Goal: Task Accomplishment & Management: Manage account settings

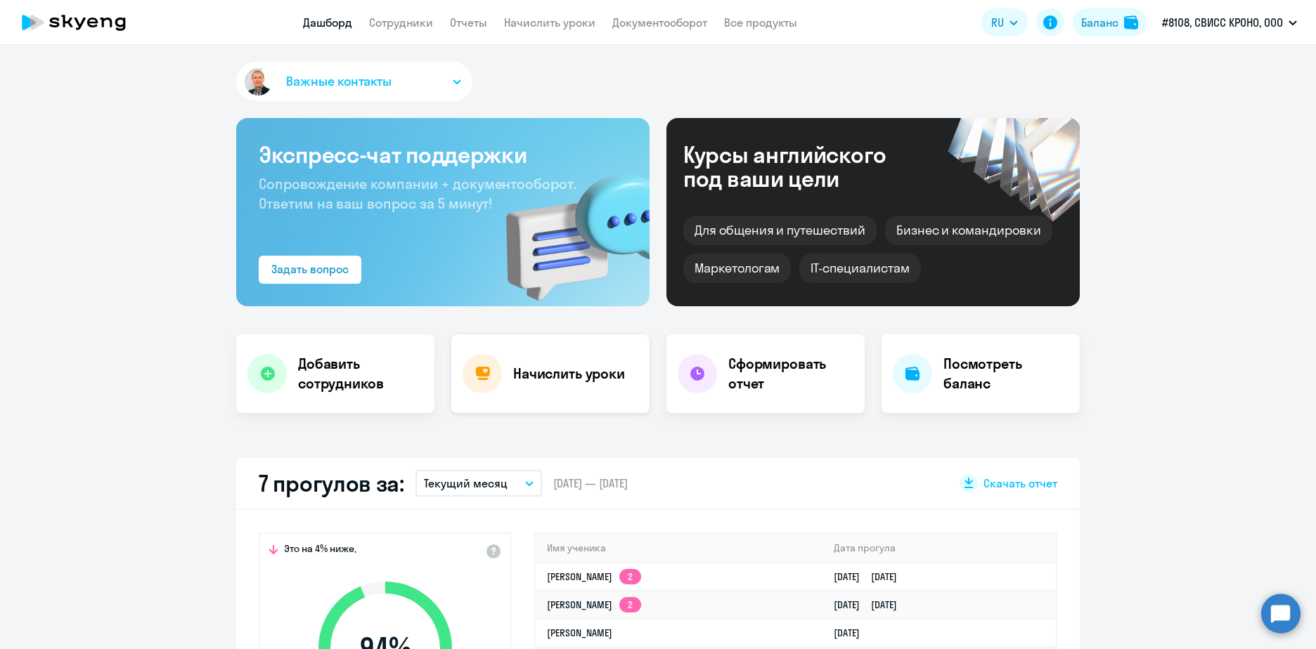
click at [533, 382] on h4 "Начислить уроки" at bounding box center [569, 374] width 112 height 20
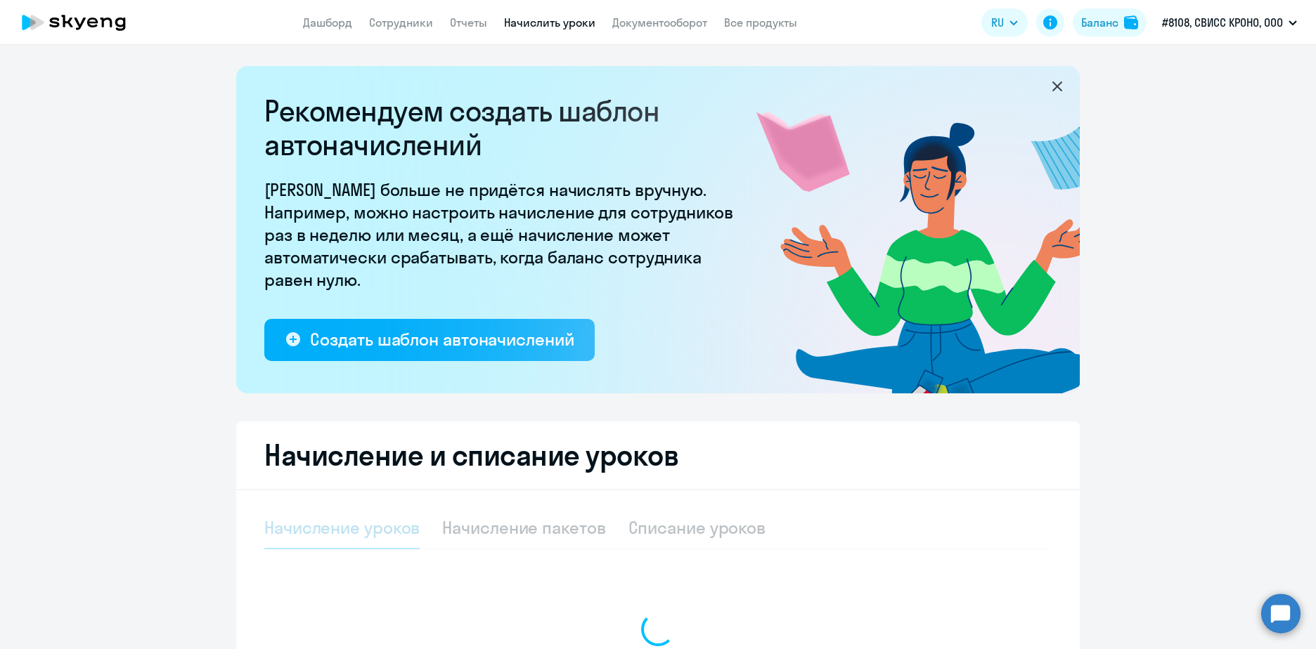
select select "10"
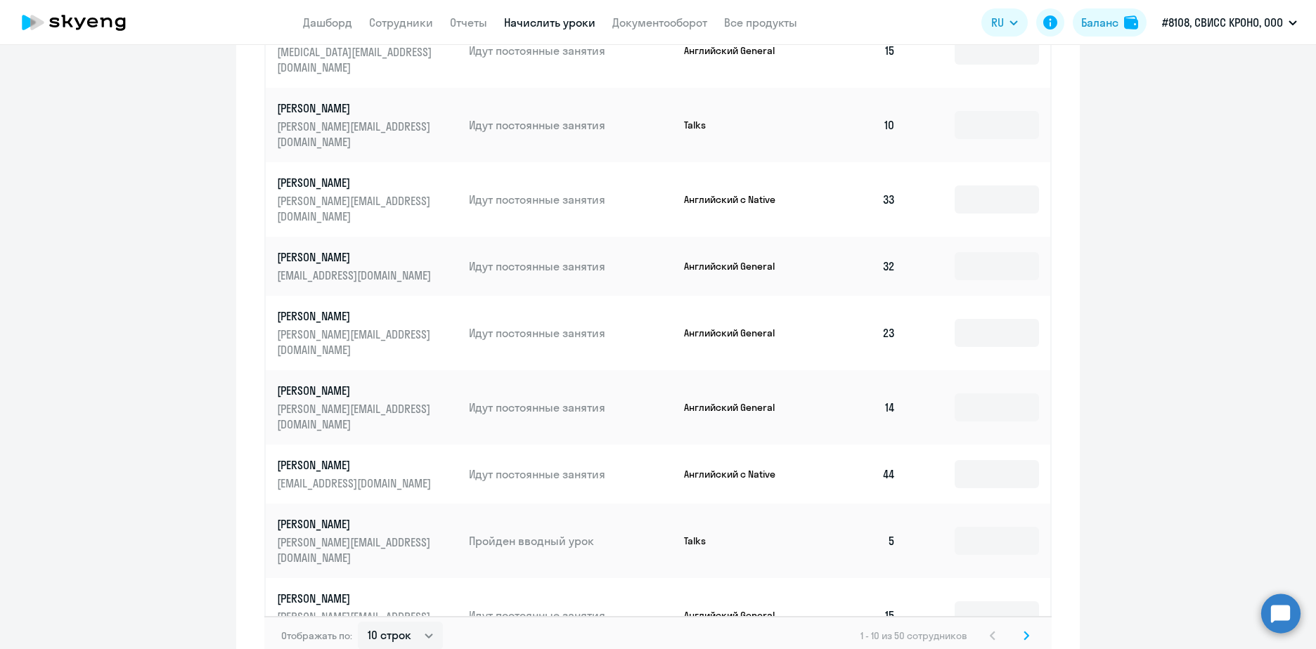
scroll to position [773, 0]
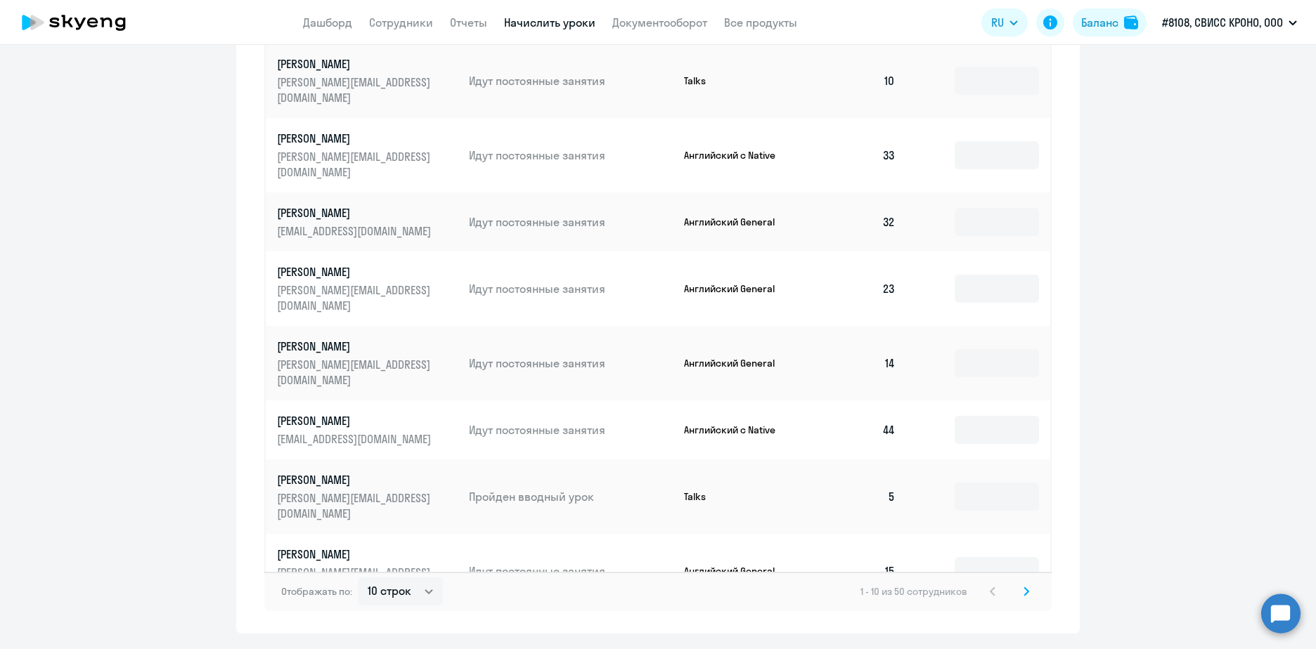
click at [1024, 587] on icon at bounding box center [1026, 591] width 4 height 8
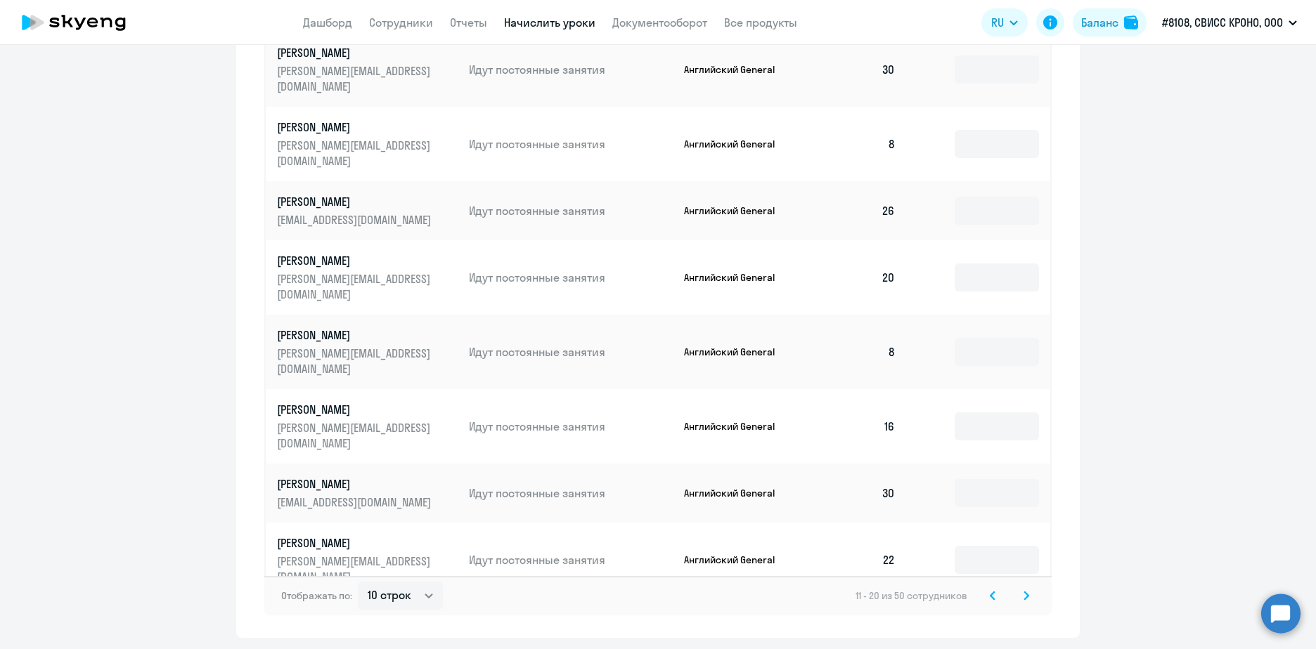
scroll to position [801, 0]
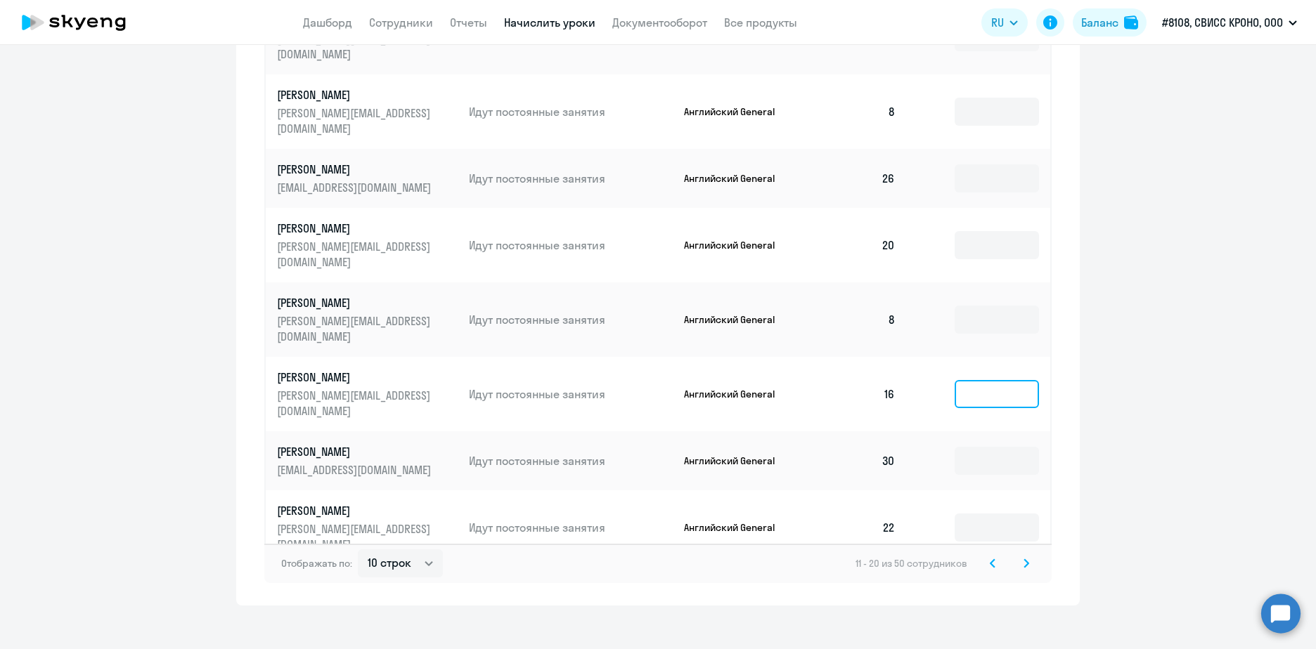
click at [977, 380] on input at bounding box center [996, 394] width 84 height 28
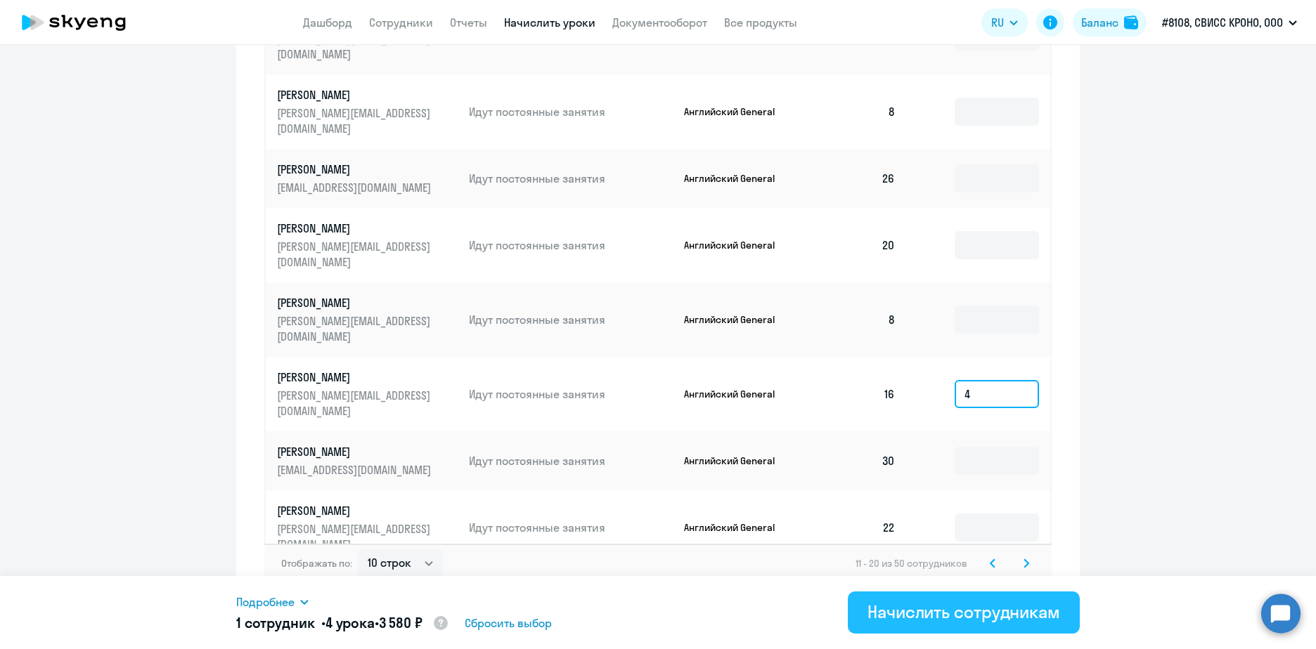
type input "4"
click at [982, 614] on div "Начислить сотрудникам" at bounding box center [963, 612] width 193 height 22
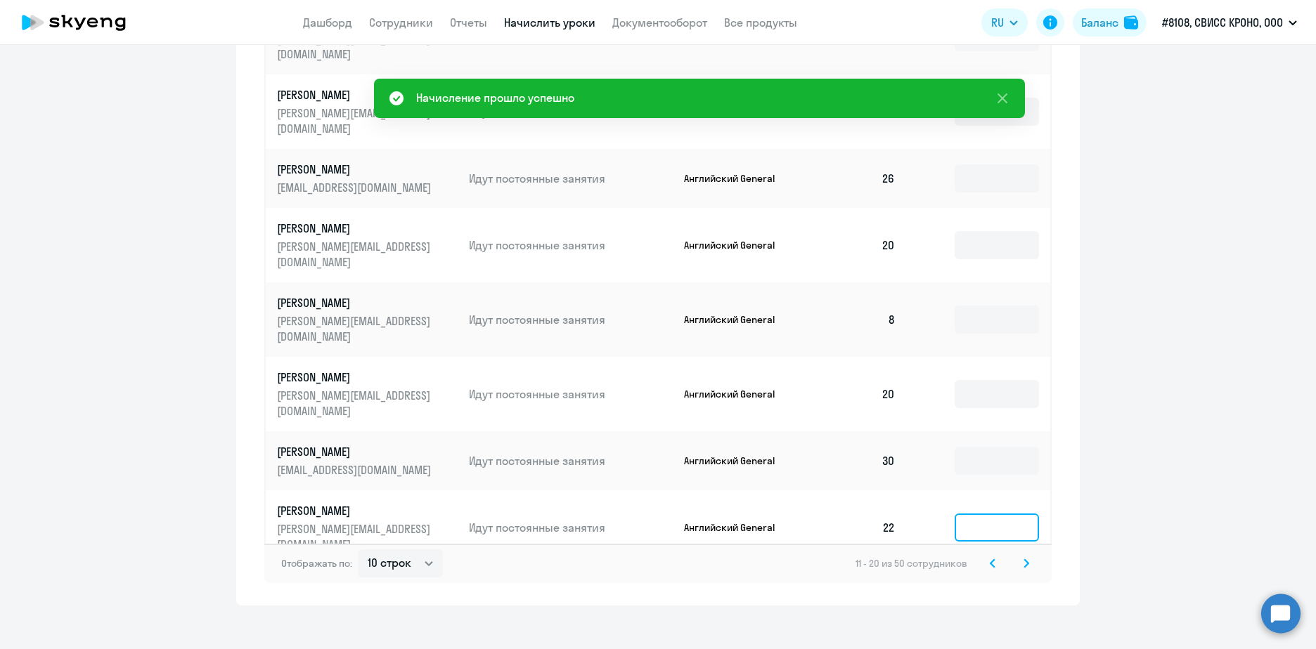
click at [1009, 514] on input at bounding box center [996, 528] width 84 height 28
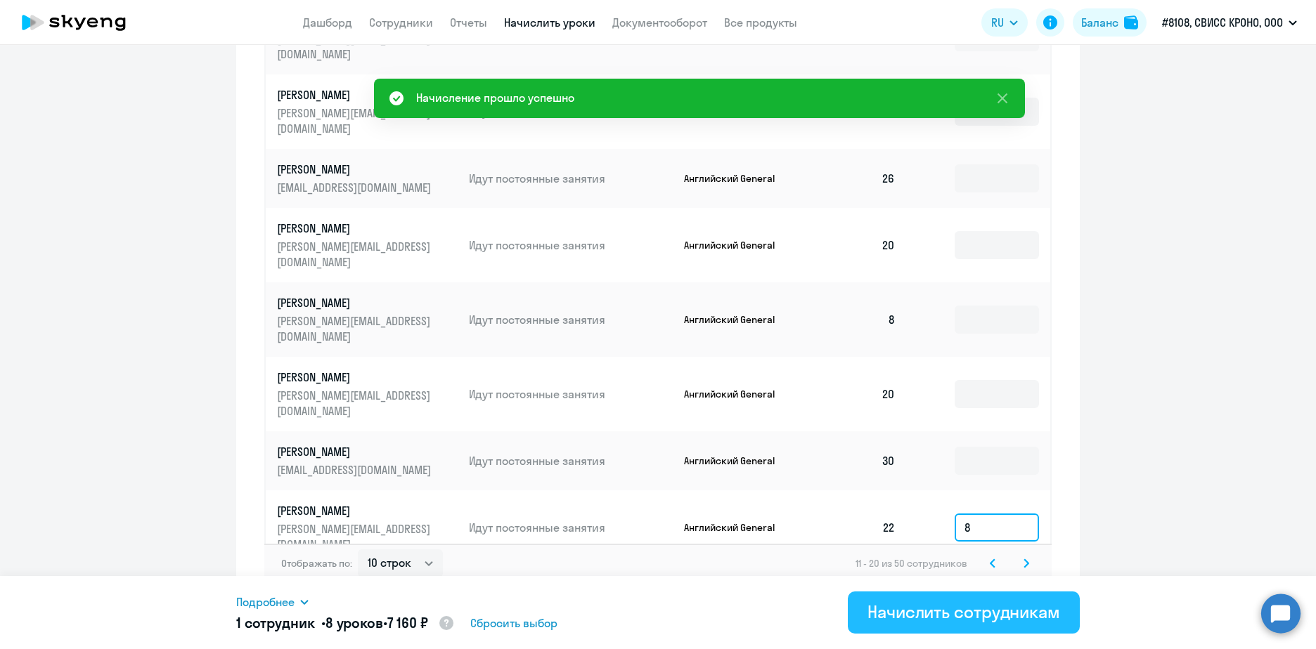
type input "8"
click at [997, 613] on div "Начислить сотрудникам" at bounding box center [963, 612] width 193 height 22
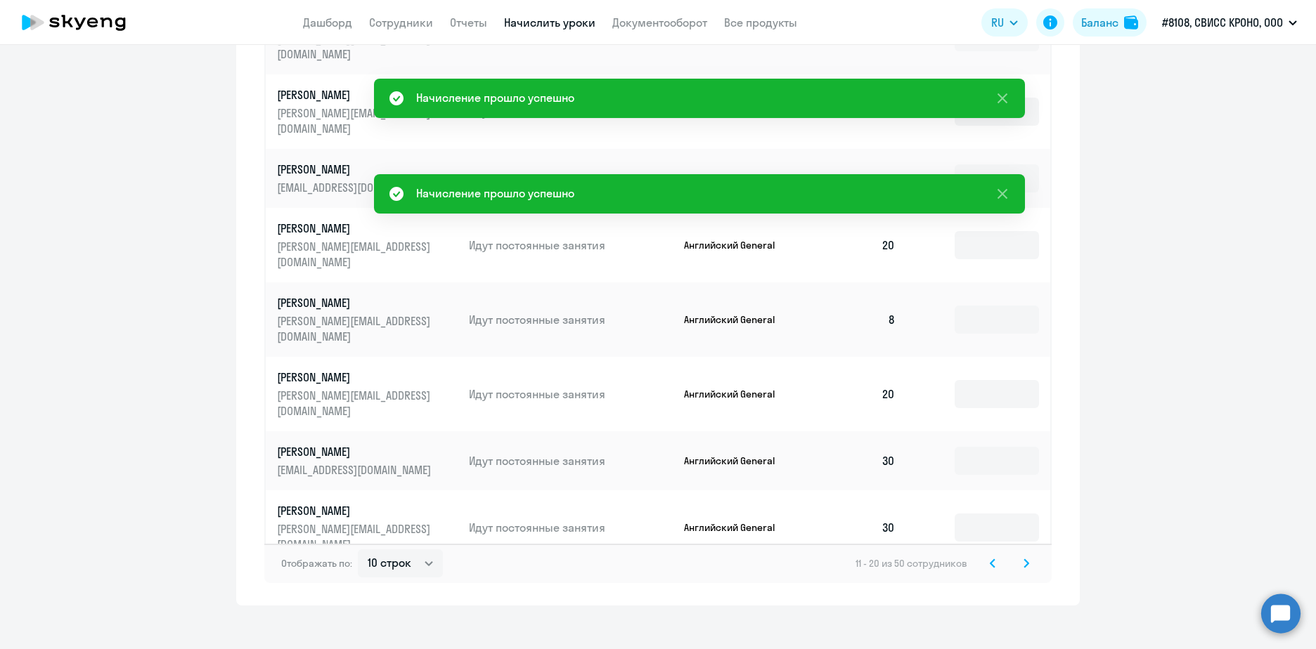
click at [1011, 588] on input at bounding box center [996, 602] width 84 height 28
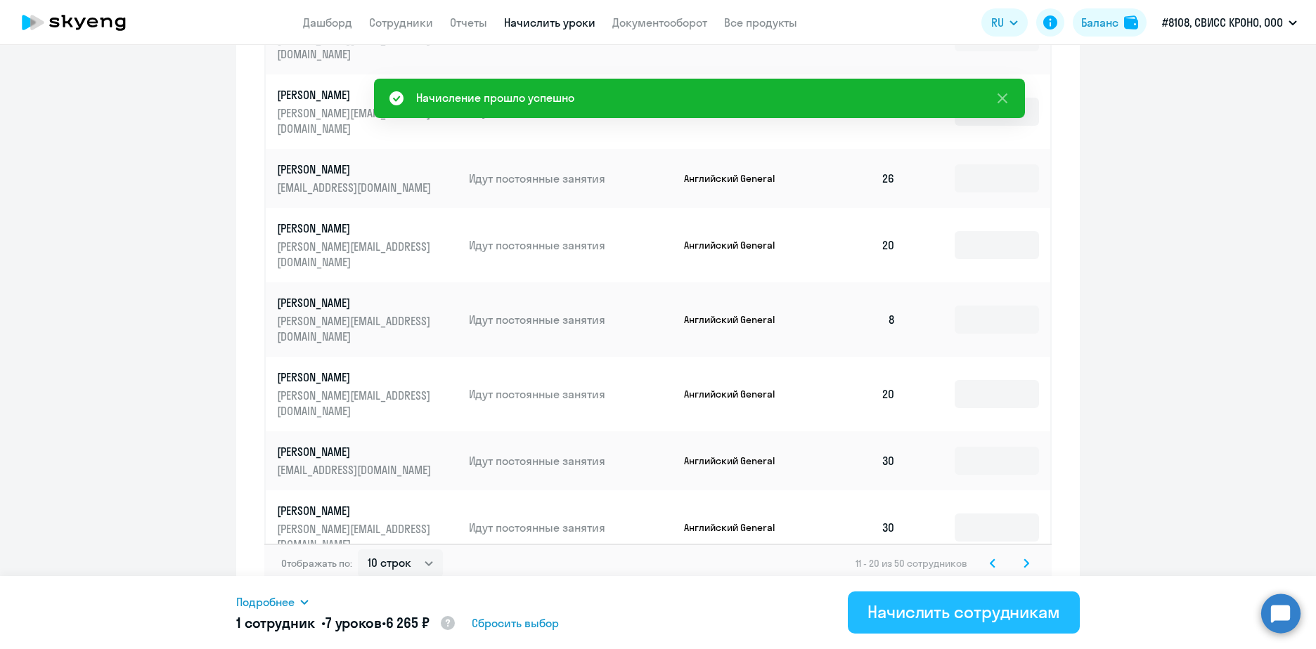
type input "7"
click at [921, 604] on div "Начислить сотрудникам" at bounding box center [963, 612] width 193 height 22
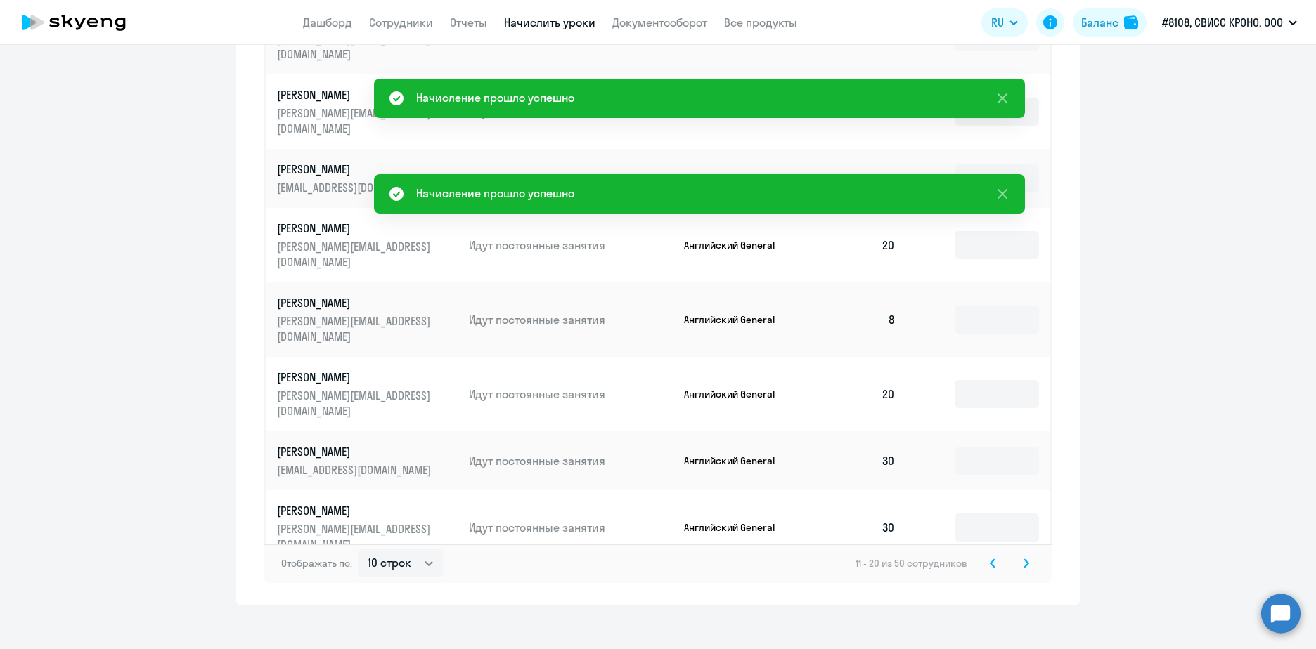
click at [1023, 559] on icon at bounding box center [1026, 564] width 6 height 10
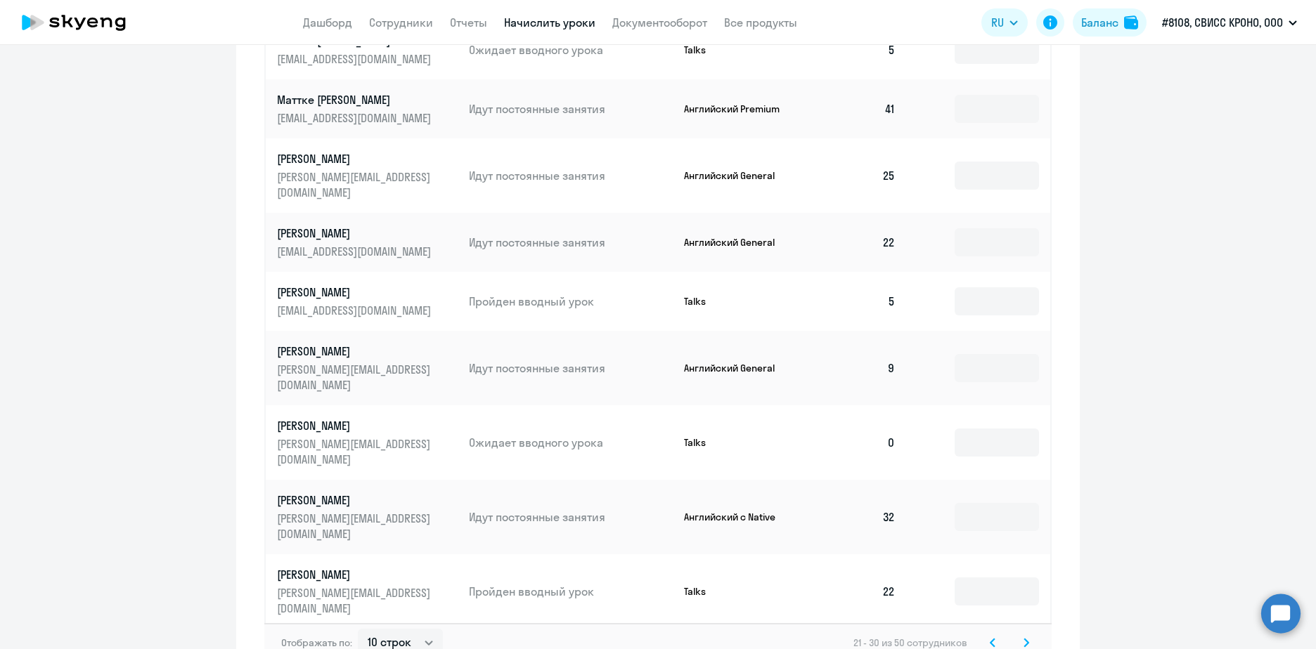
scroll to position [731, 0]
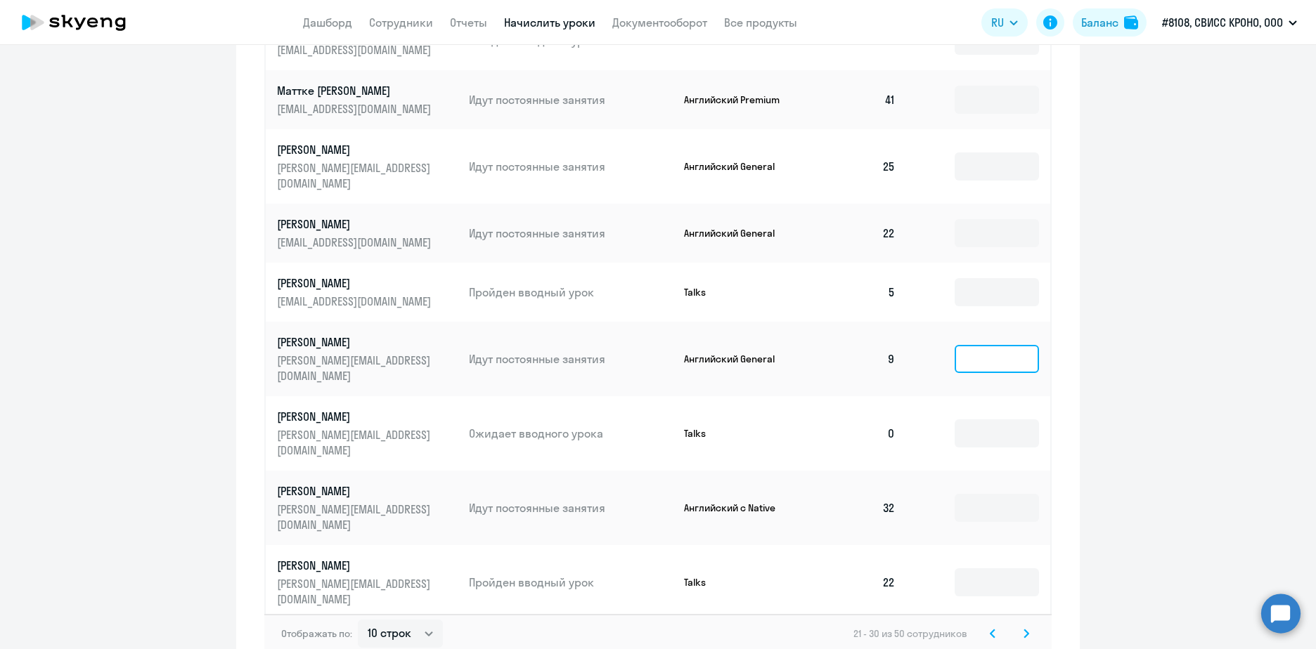
click at [960, 345] on input at bounding box center [996, 359] width 84 height 28
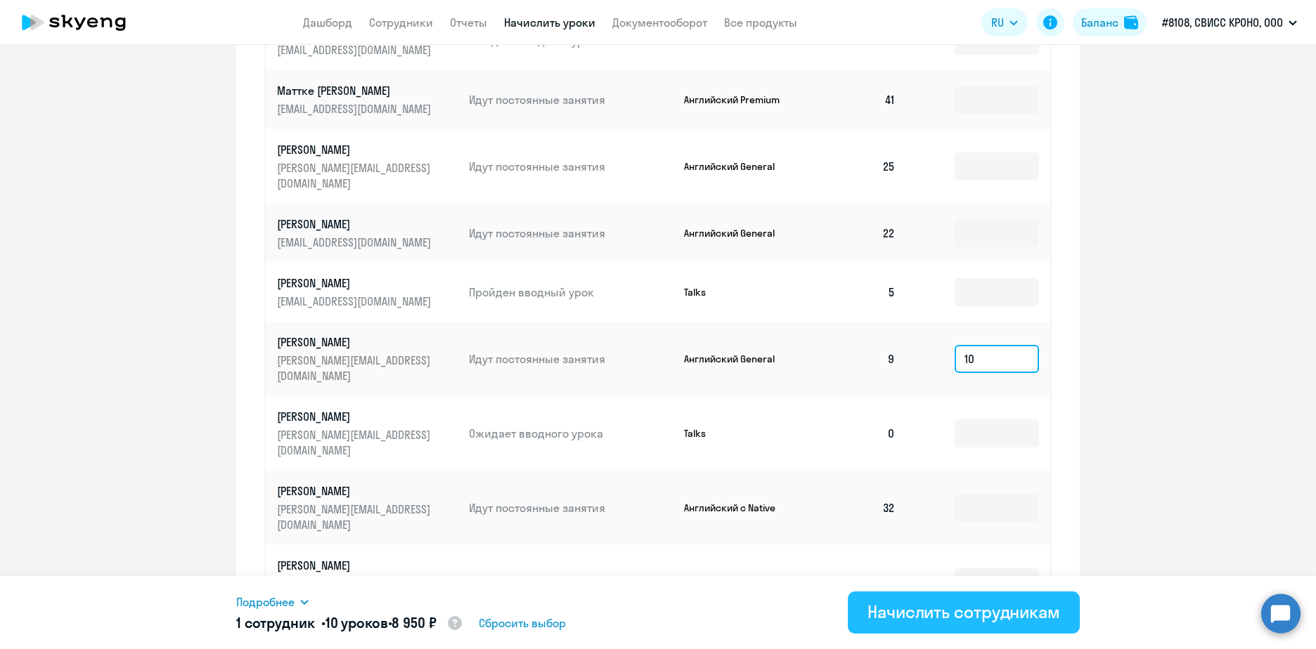
type input "10"
click at [980, 611] on div "Начислить сотрудникам" at bounding box center [963, 612] width 193 height 22
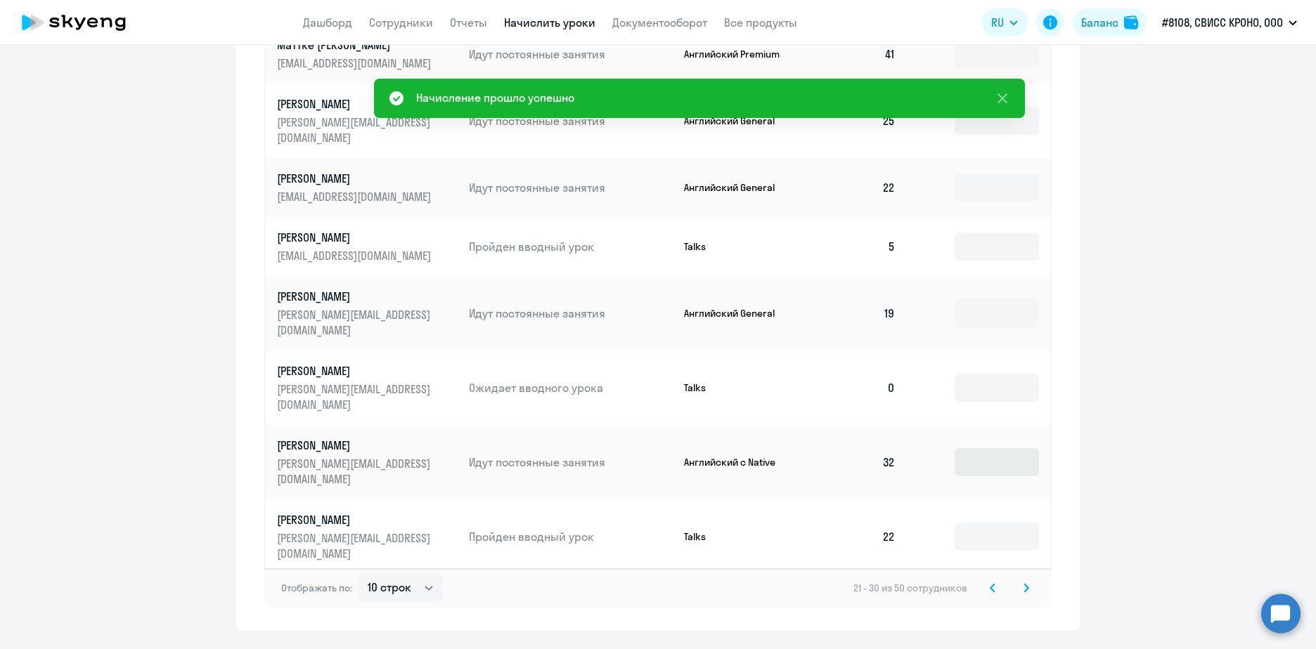
scroll to position [801, 0]
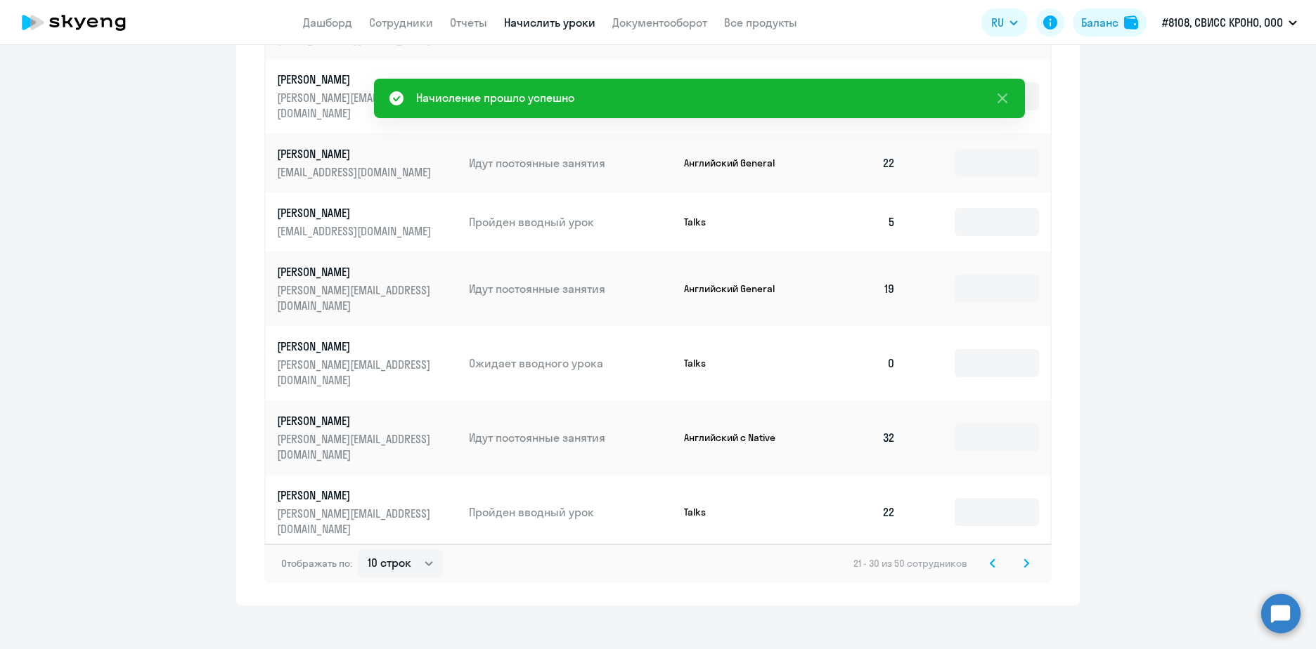
click at [987, 573] on input at bounding box center [996, 587] width 84 height 28
click at [1026, 555] on svg-icon at bounding box center [1026, 563] width 17 height 17
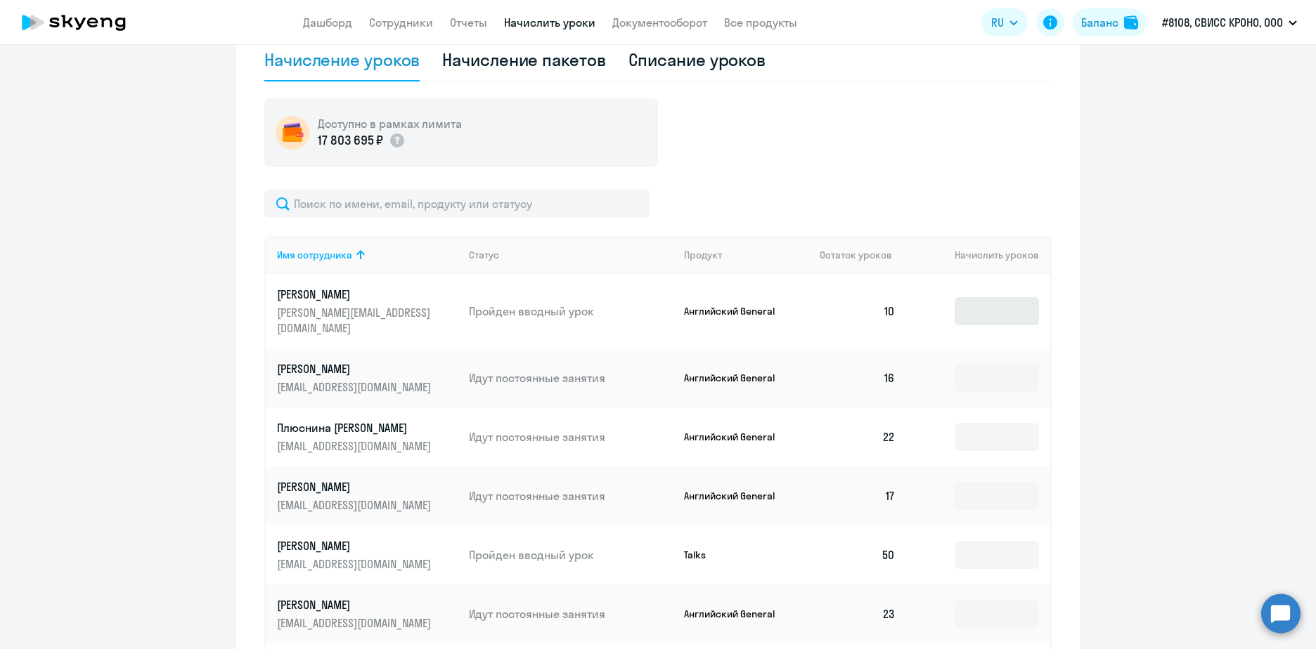
scroll to position [450, 0]
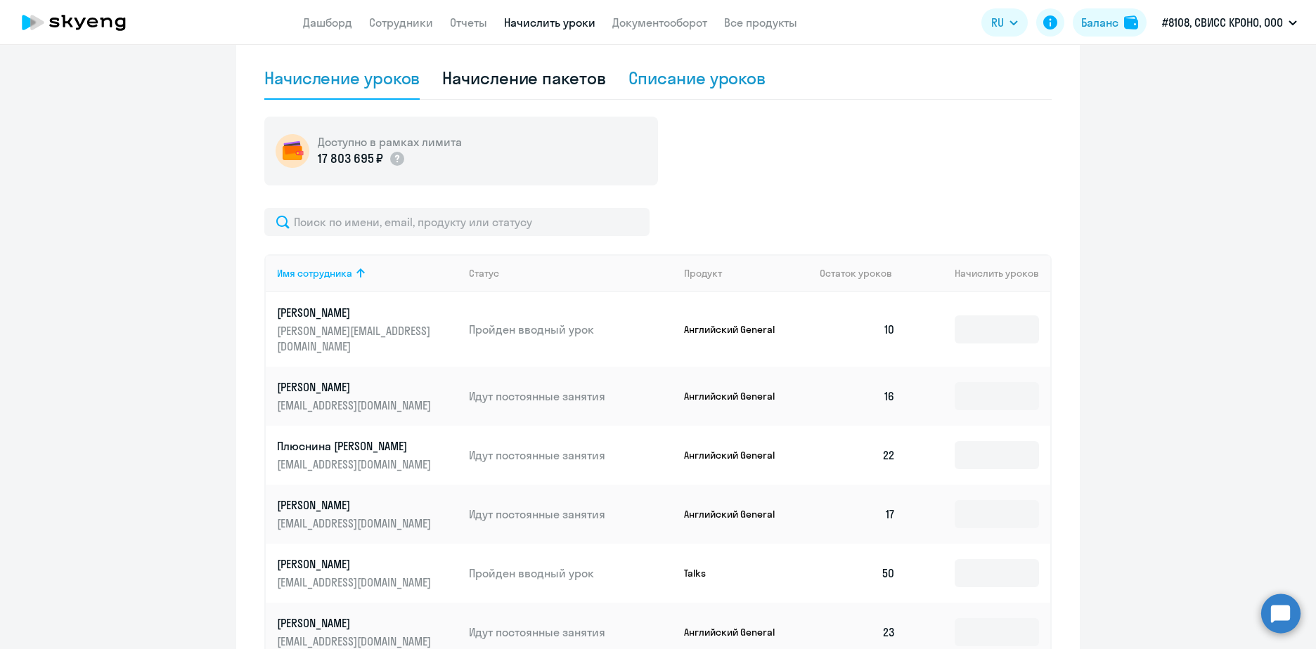
click at [710, 77] on div "Списание уроков" at bounding box center [697, 78] width 138 height 22
select select "10"
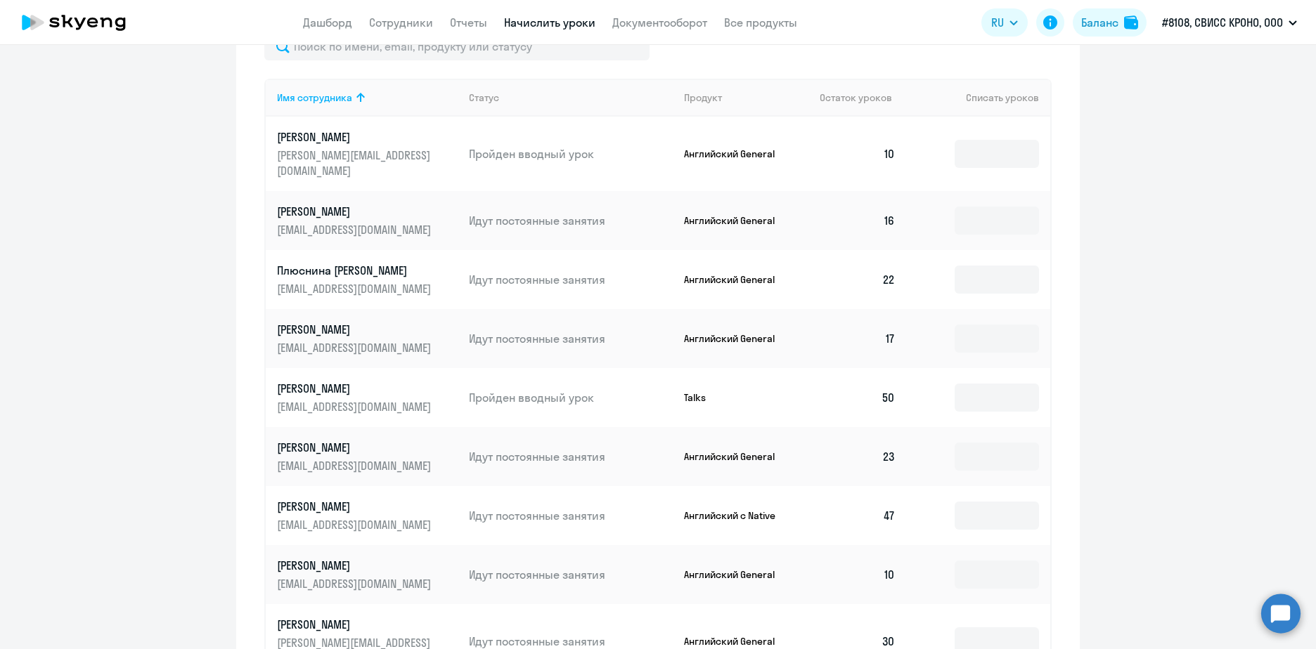
scroll to position [499, 0]
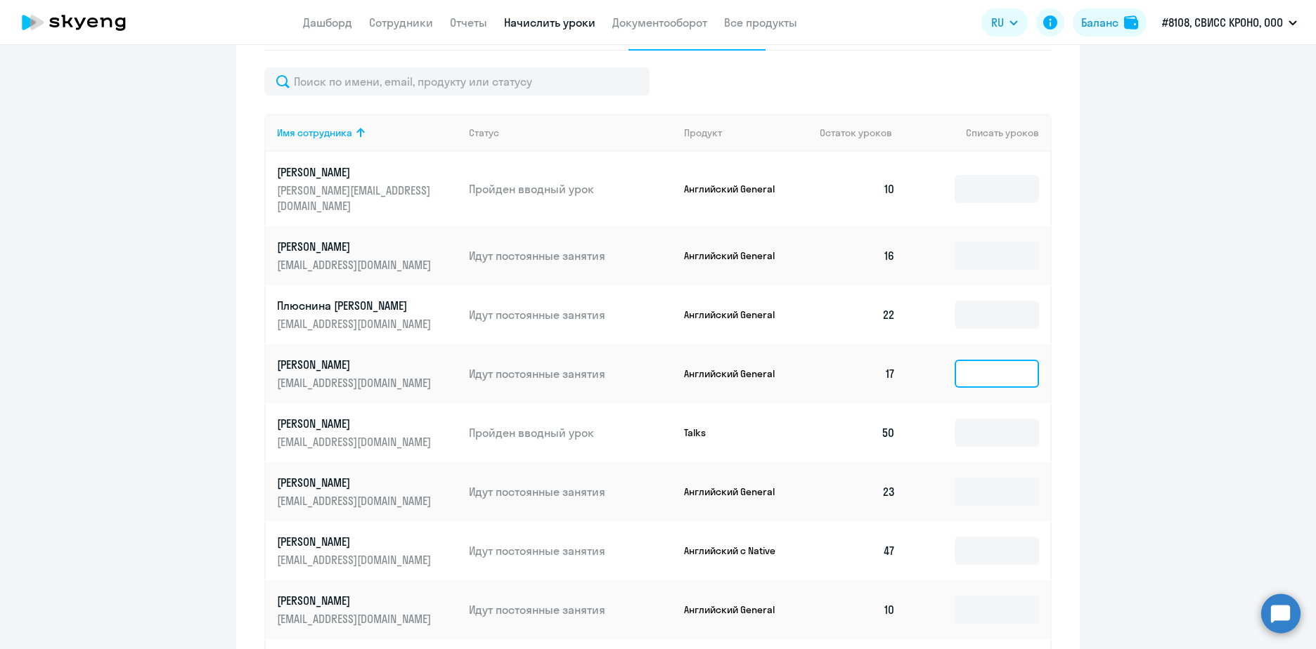
click at [960, 360] on input at bounding box center [996, 374] width 84 height 28
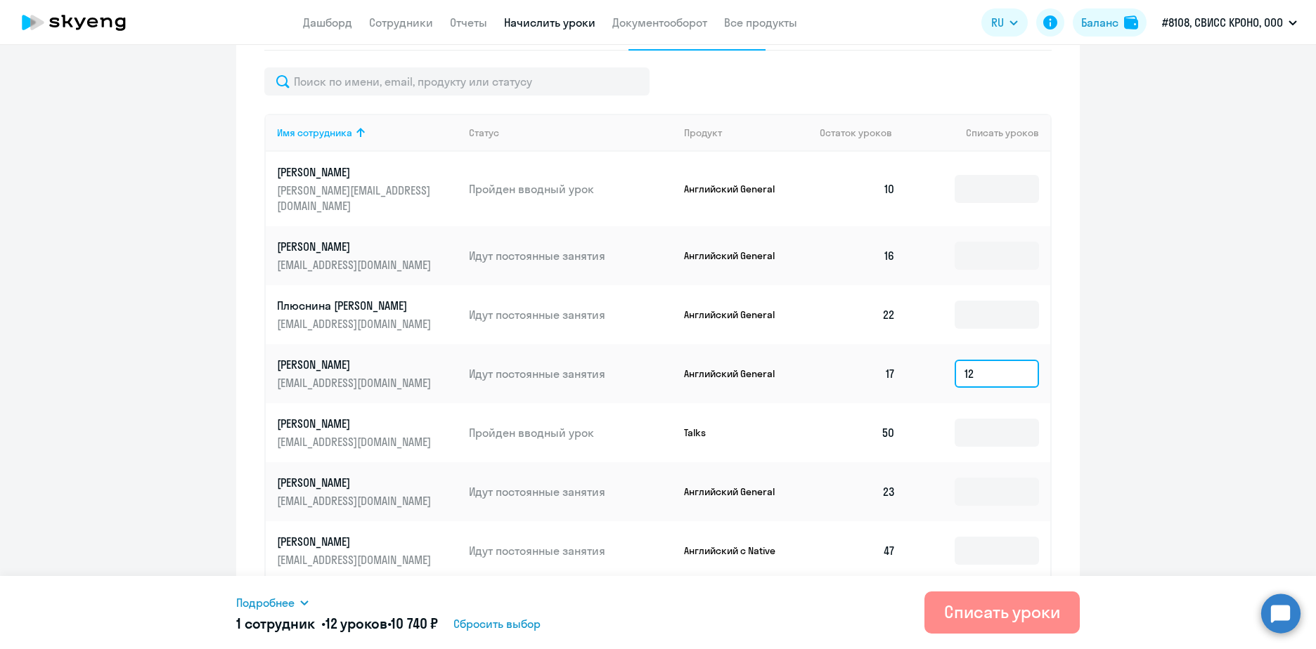
type input "12"
click at [1011, 629] on button "Списать уроки" at bounding box center [1001, 613] width 155 height 42
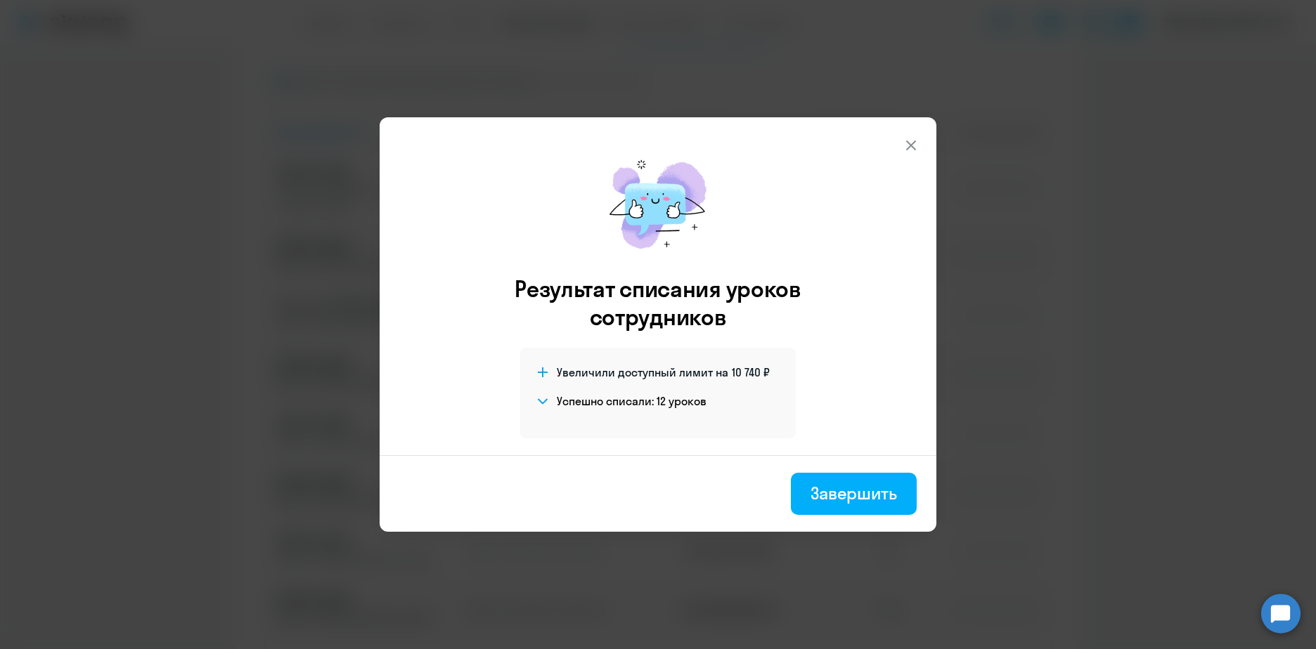
click at [810, 498] on button "Завершить" at bounding box center [854, 494] width 126 height 42
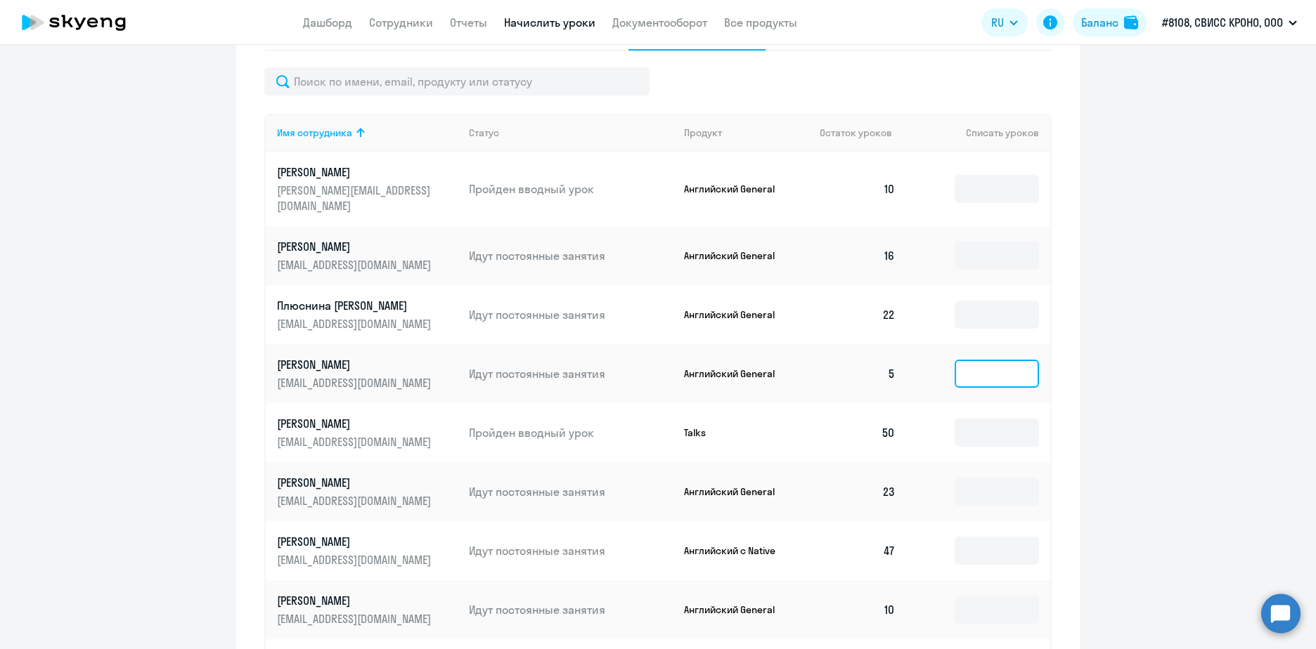
click at [985, 360] on input at bounding box center [996, 374] width 84 height 28
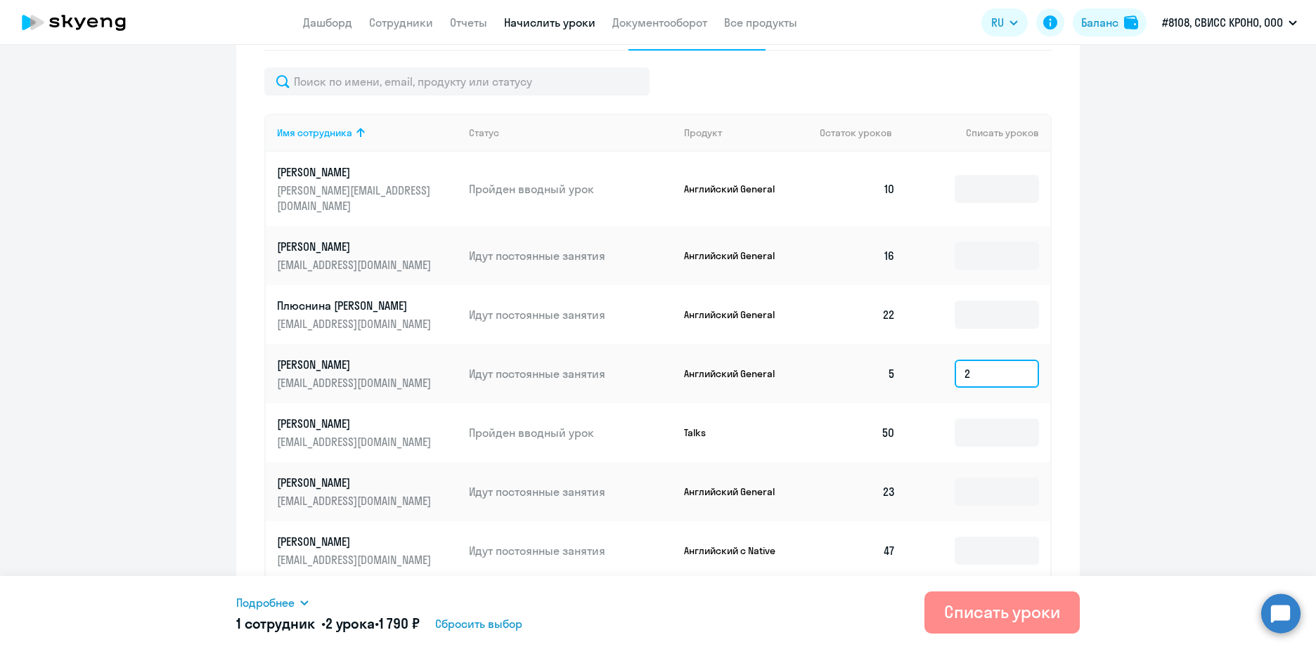
type input "2"
click at [1046, 618] on div "Списать уроки" at bounding box center [1002, 612] width 116 height 22
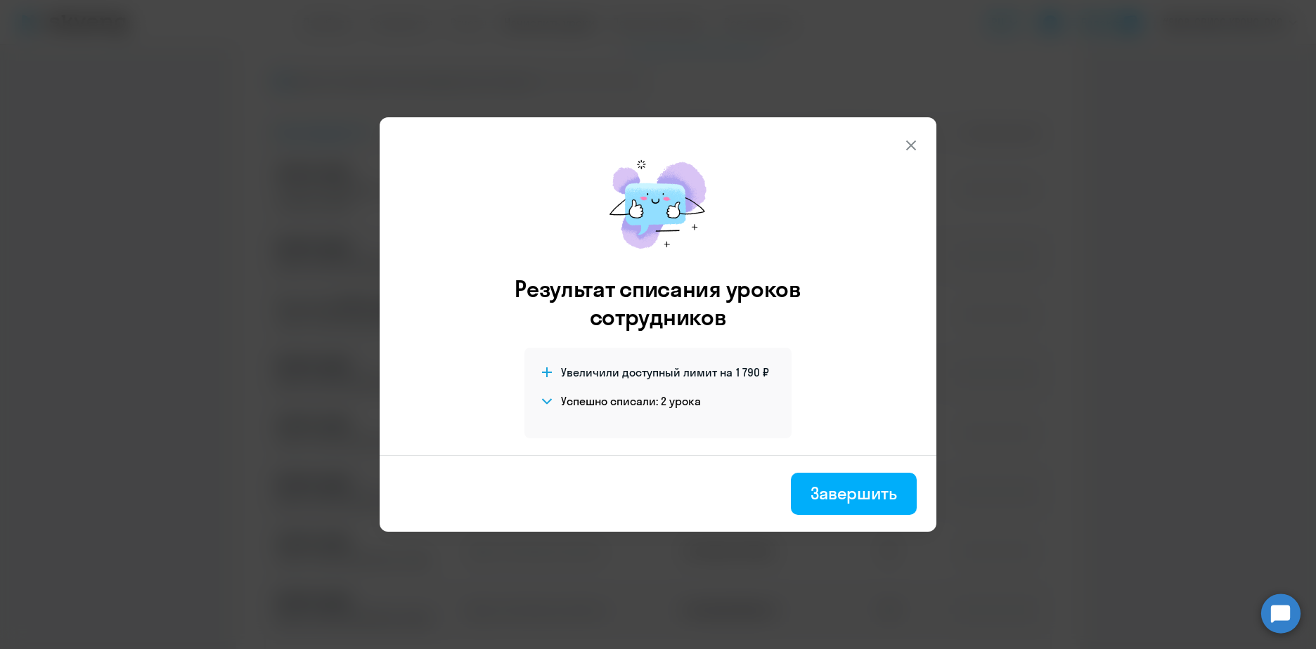
click at [857, 501] on div "Завершить" at bounding box center [853, 493] width 86 height 22
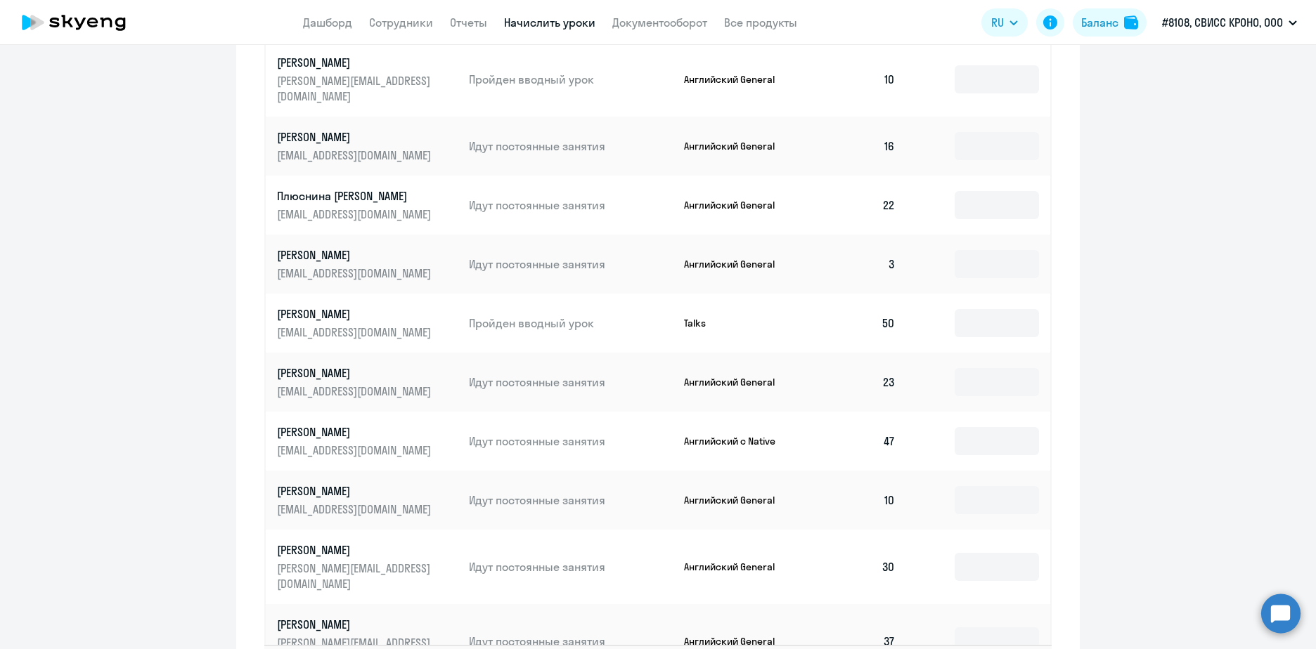
scroll to position [639, 0]
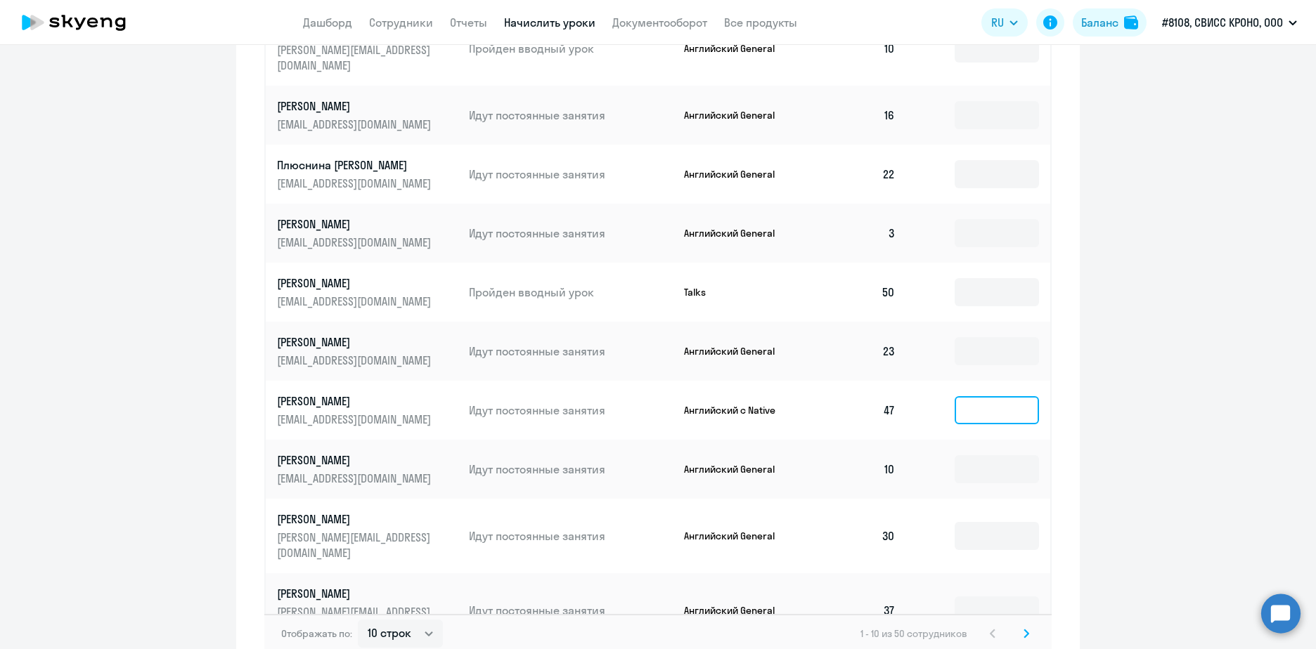
click at [992, 396] on input at bounding box center [996, 410] width 84 height 28
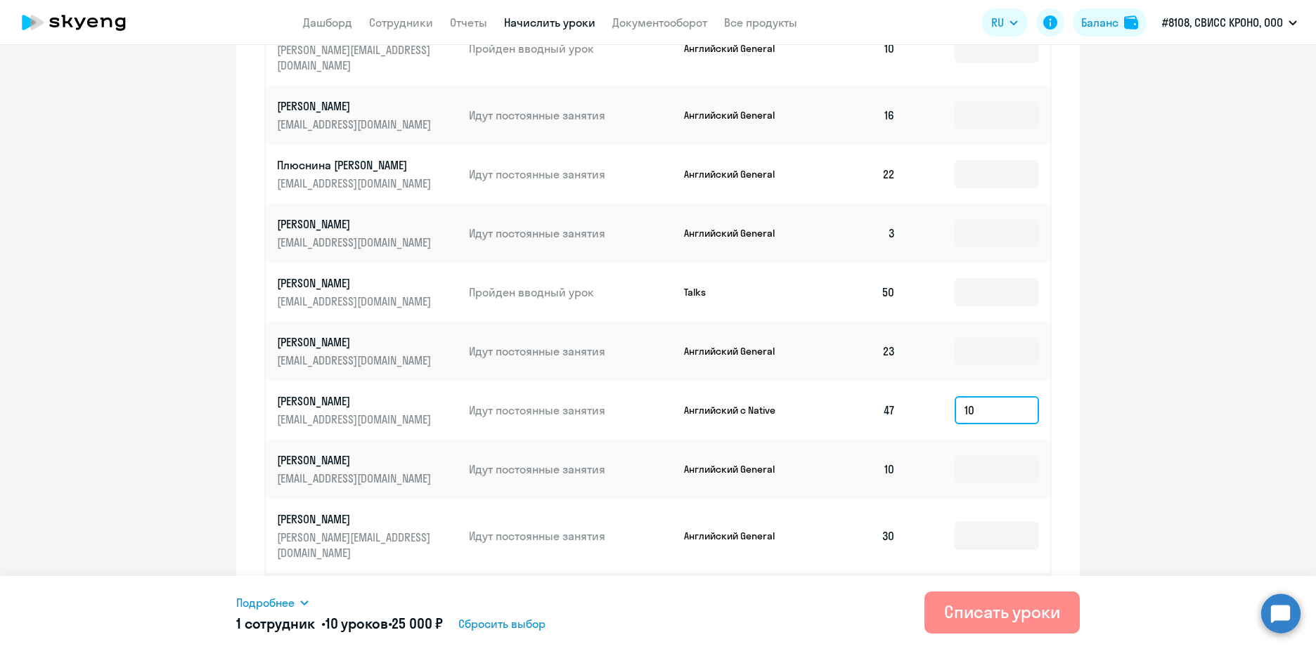
type input "10"
click at [1005, 616] on div "Списать уроки" at bounding box center [1002, 612] width 116 height 22
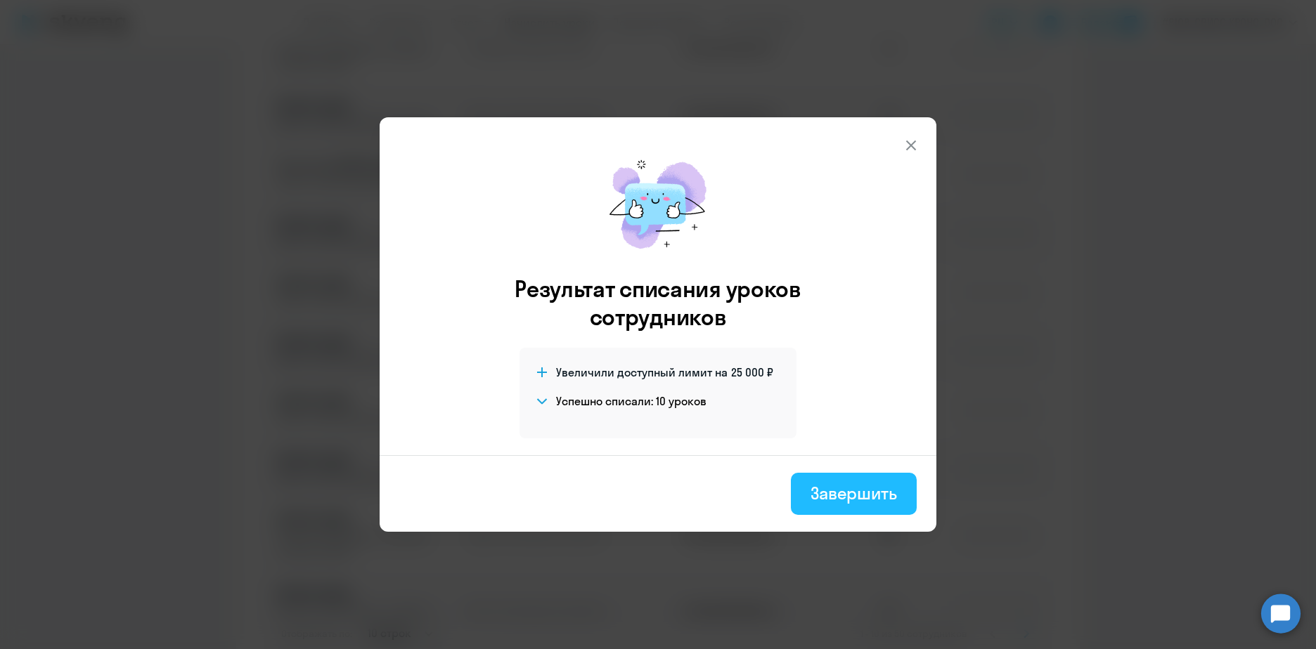
click at [847, 499] on div "Завершить" at bounding box center [853, 493] width 86 height 22
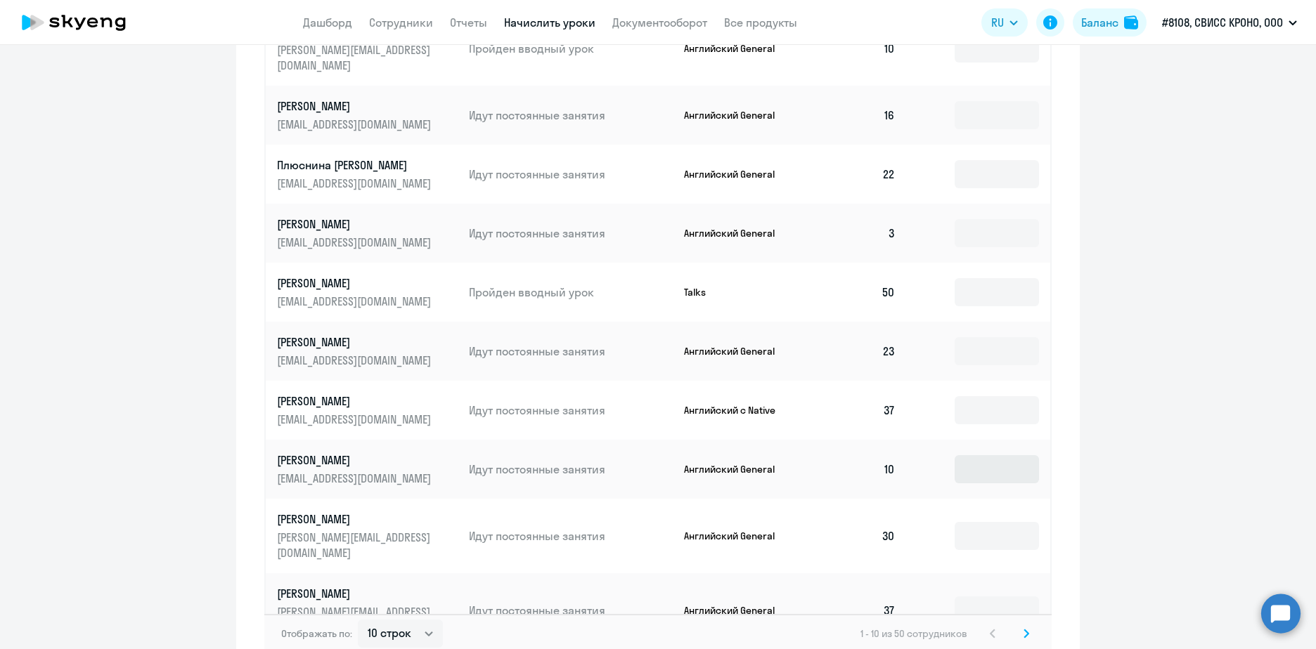
scroll to position [710, 0]
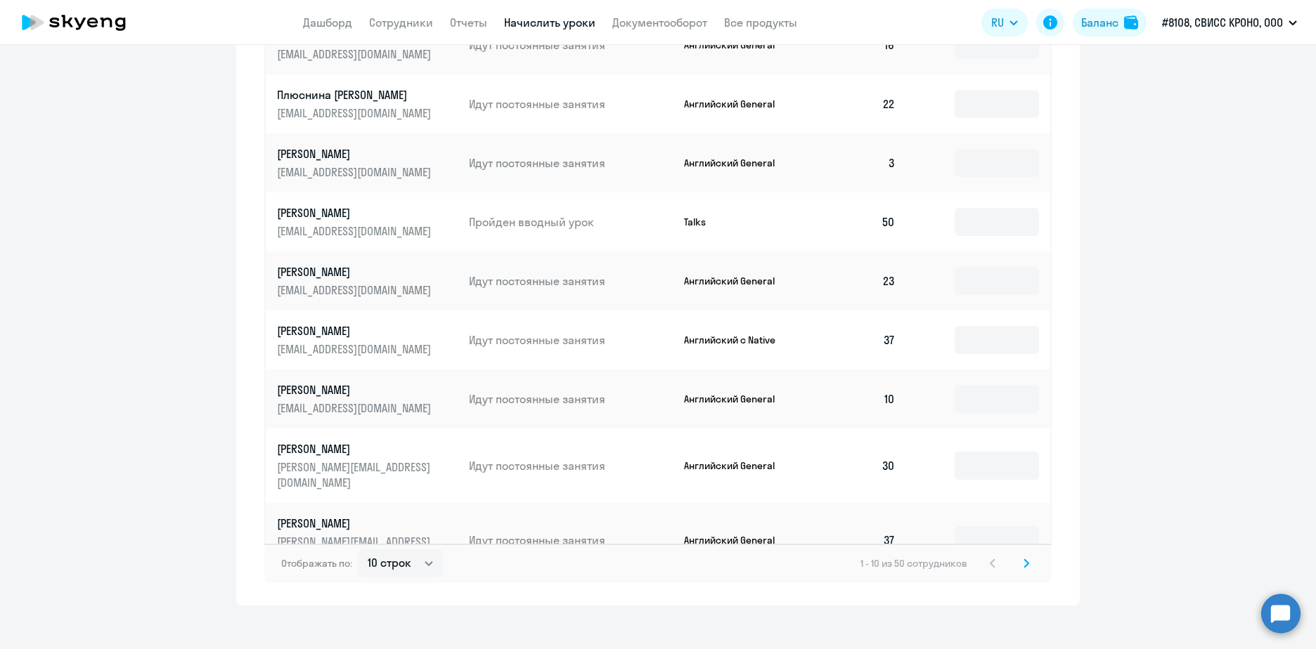
click at [1023, 559] on icon at bounding box center [1026, 564] width 6 height 10
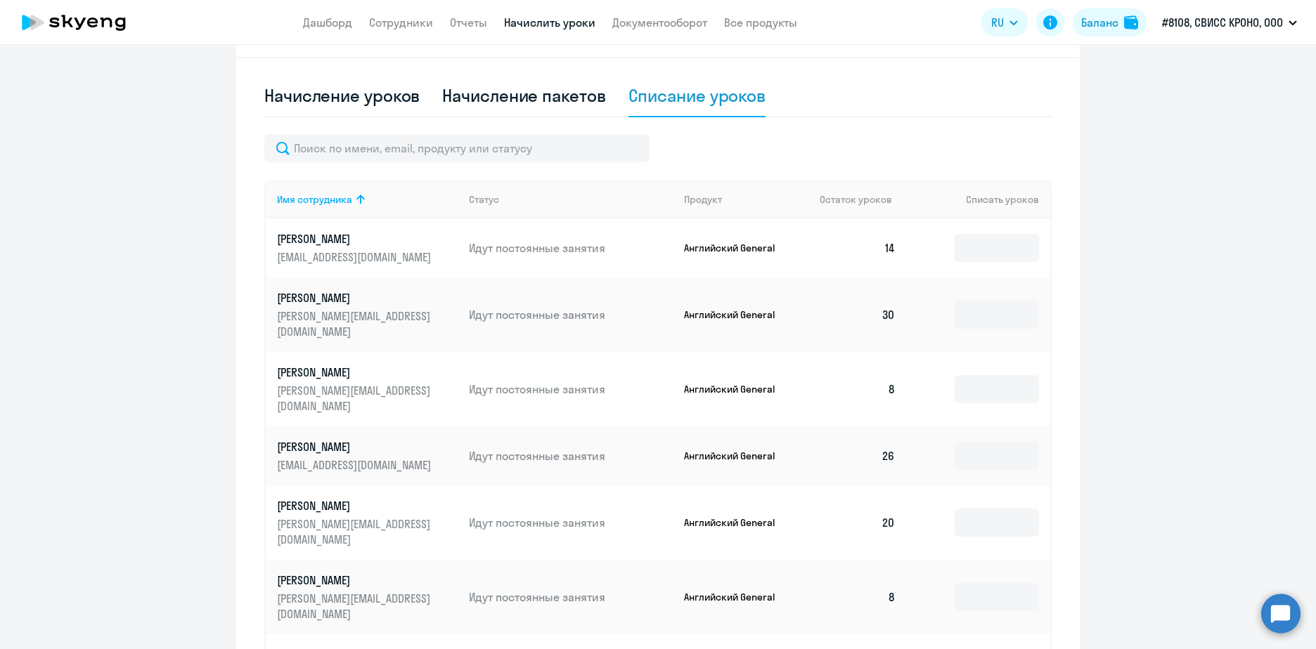
scroll to position [429, 0]
